Goal: Task Accomplishment & Management: Use online tool/utility

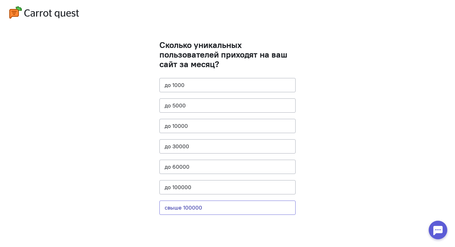
click at [207, 205] on button "свыше 100000" at bounding box center [228, 208] width 136 height 14
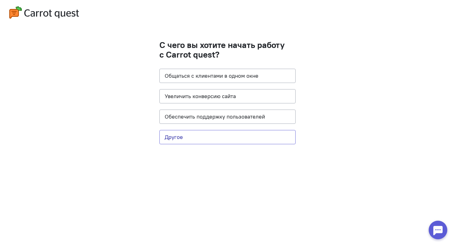
click at [232, 138] on button "Другое" at bounding box center [228, 137] width 136 height 14
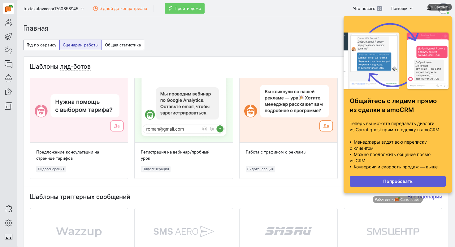
click at [434, 8] on div "Закрыть" at bounding box center [440, 7] width 24 height 7
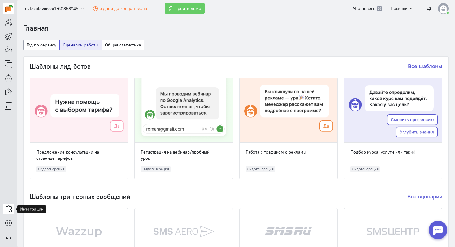
click at [9, 208] on icon at bounding box center [9, 208] width 8 height 7
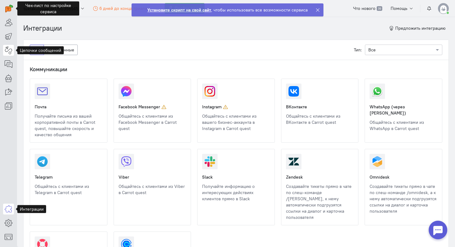
click at [10, 47] on icon at bounding box center [9, 49] width 8 height 7
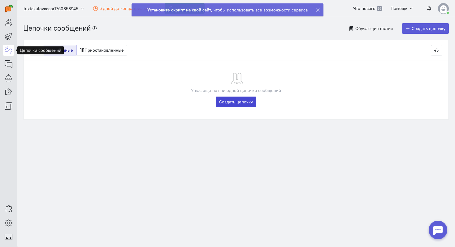
click at [236, 101] on link "Создать цепочку" at bounding box center [236, 102] width 41 height 11
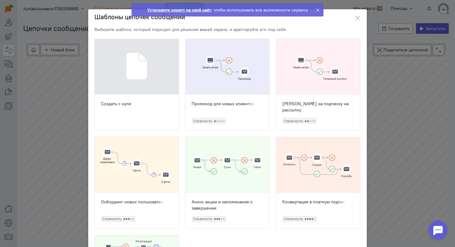
click at [224, 66] on div at bounding box center [228, 66] width 84 height 55
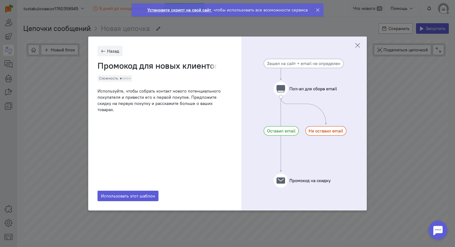
click at [356, 47] on icon at bounding box center [358, 45] width 6 height 6
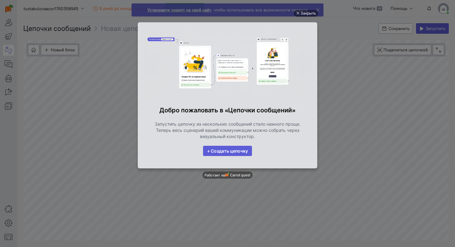
click at [243, 149] on link "+ Создать цепочку" at bounding box center [227, 151] width 49 height 11
